Goal: Book appointment/travel/reservation

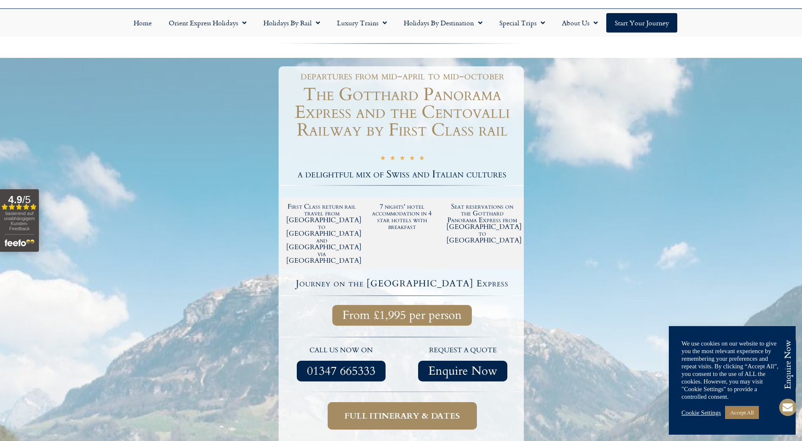
scroll to position [42, 0]
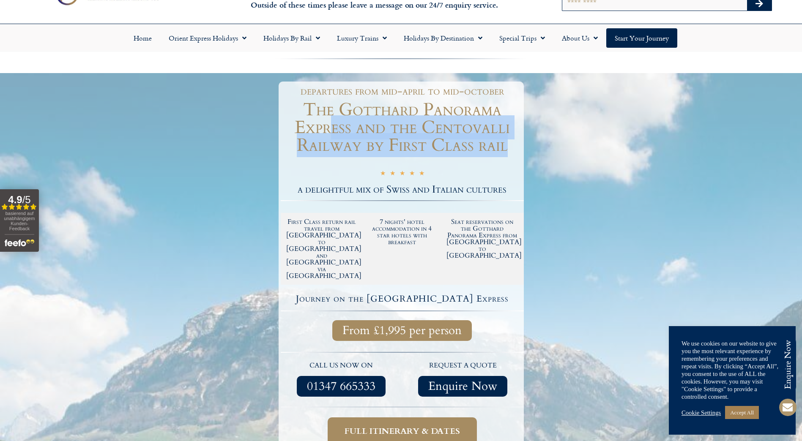
drag, startPoint x: 329, startPoint y: 125, endPoint x: 490, endPoint y: 157, distance: 164.4
click at [490, 157] on div "departures from mid-april to mid-october The Gotthard Panorama Express and the …" at bounding box center [400, 289] width 245 height 415
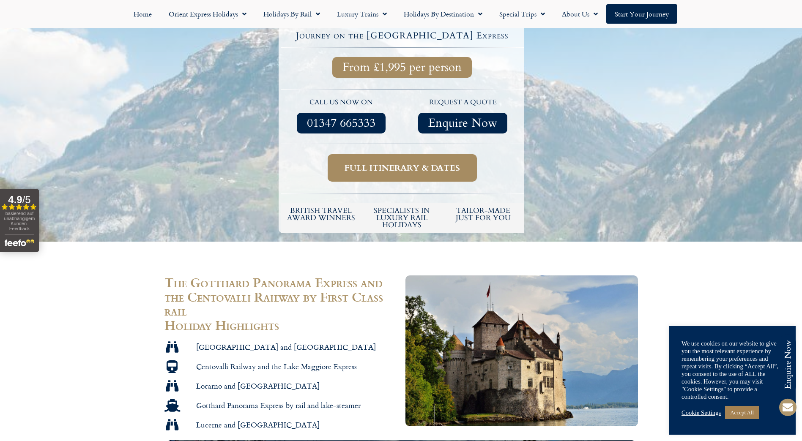
scroll to position [296, 0]
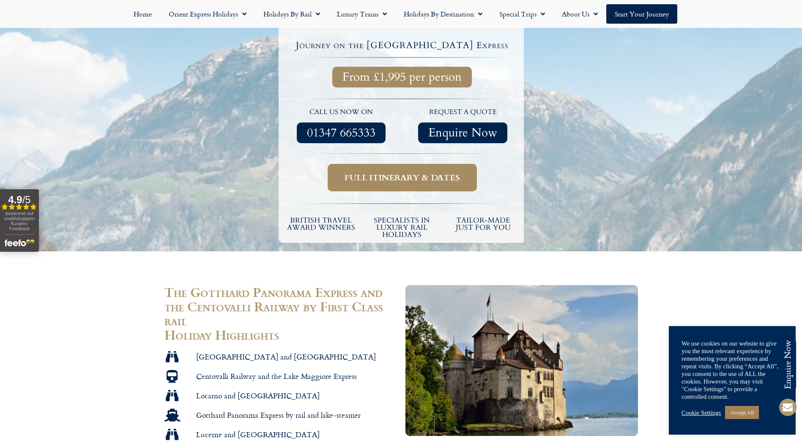
click at [407, 172] on span "Full itinerary & dates" at bounding box center [401, 177] width 115 height 11
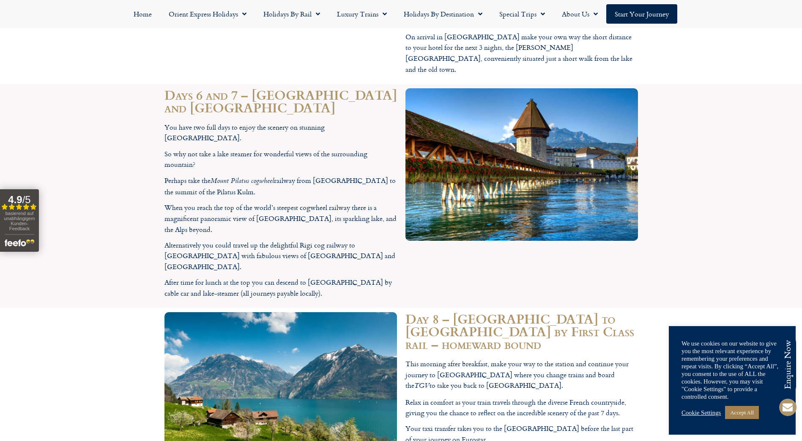
scroll to position [2314, 0]
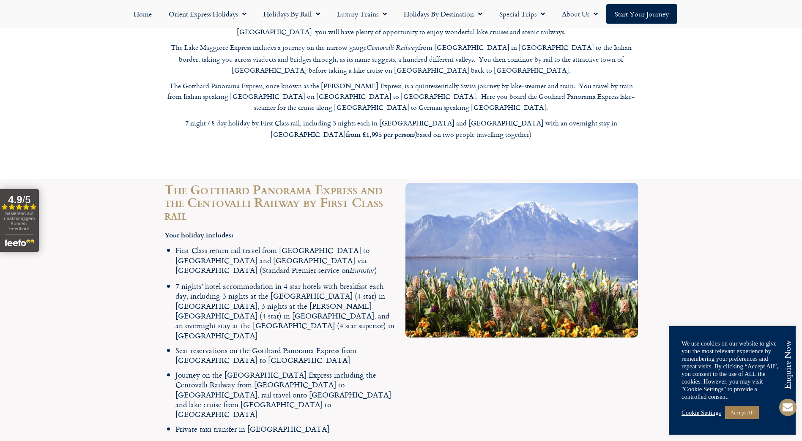
scroll to position [709, 0]
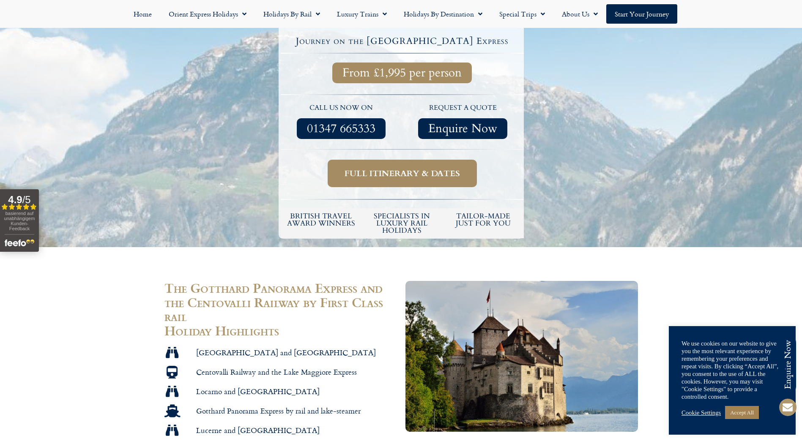
scroll to position [296, 0]
